Goal: Navigation & Orientation: Understand site structure

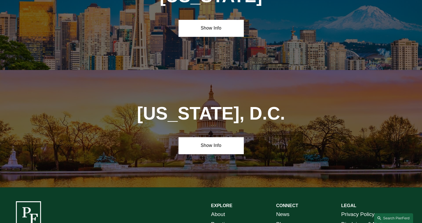
scroll to position [2340, 0]
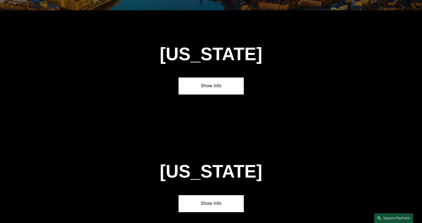
scroll to position [2367, 0]
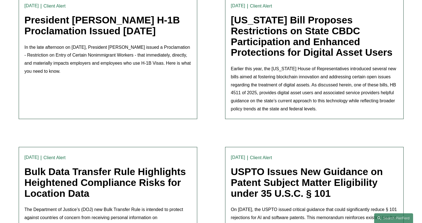
scroll to position [195, 0]
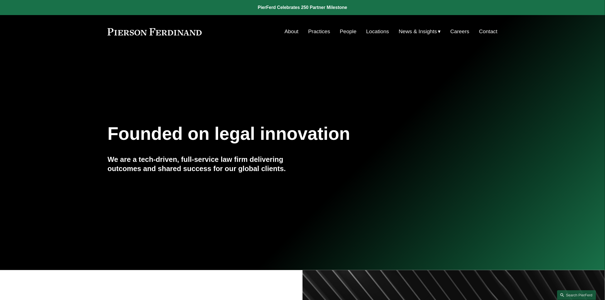
click at [322, 195] on div "Founded on legal innovation We are a tech-driven, full-service law firm deliver…" at bounding box center [302, 159] width 605 height 76
